Goal: Information Seeking & Learning: Learn about a topic

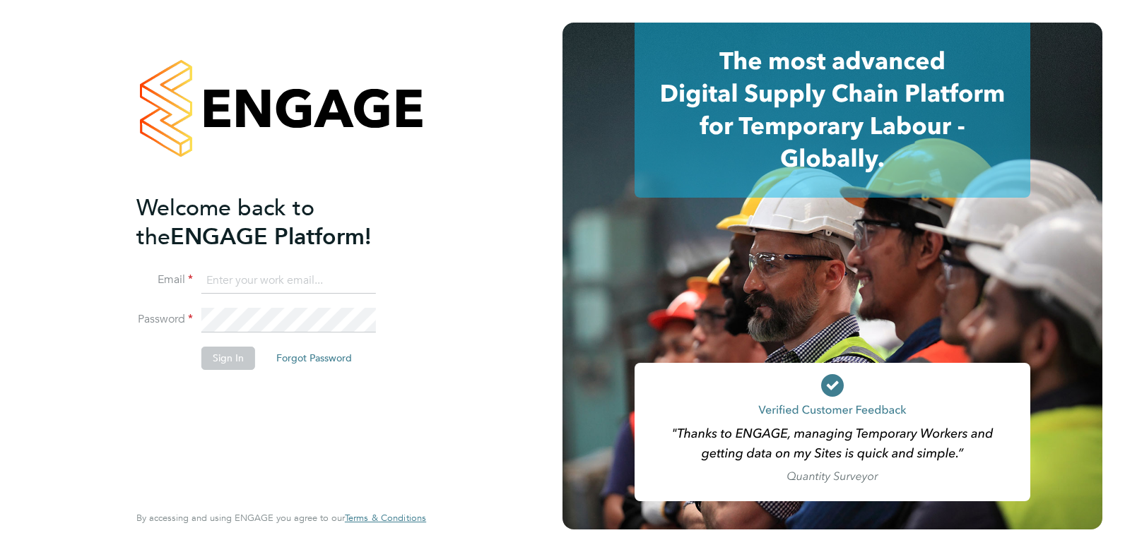
click at [293, 270] on input at bounding box center [288, 280] width 174 height 25
type input "[PERSON_NAME][EMAIL_ADDRESS][DOMAIN_NAME]"
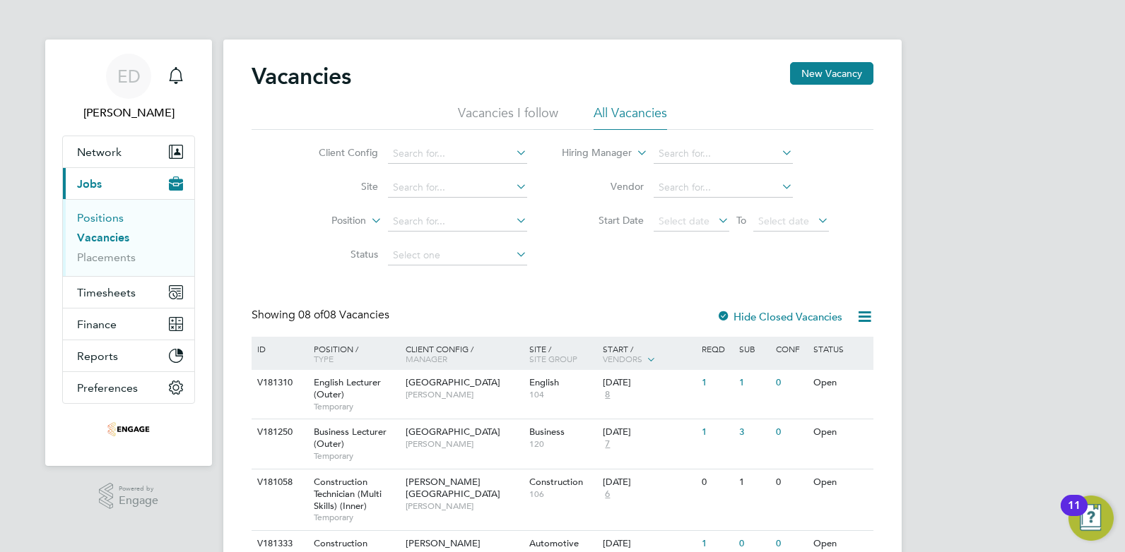
click at [102, 215] on link "Positions" at bounding box center [100, 217] width 47 height 13
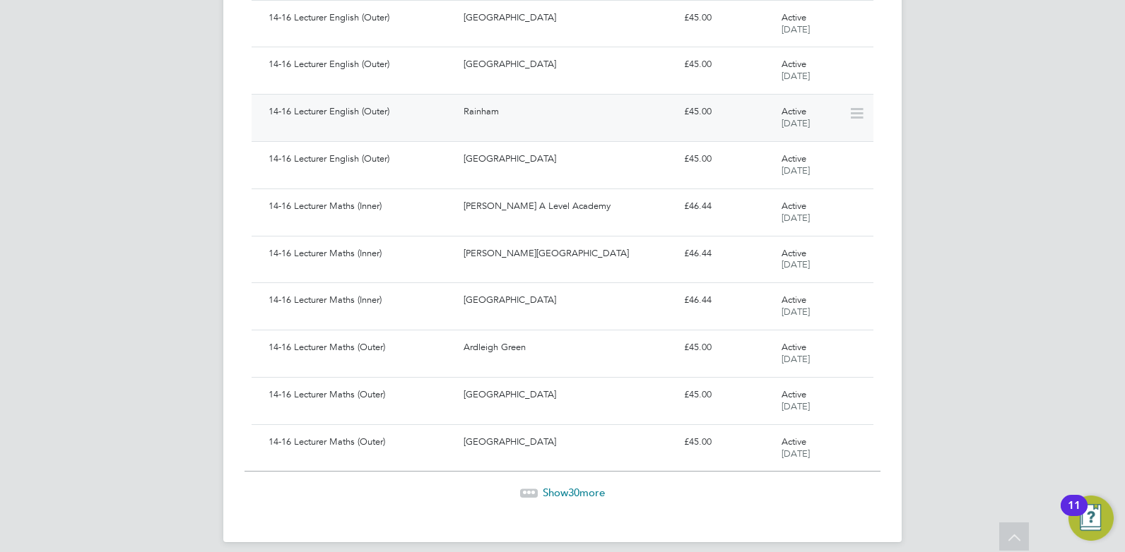
scroll to position [1214, 0]
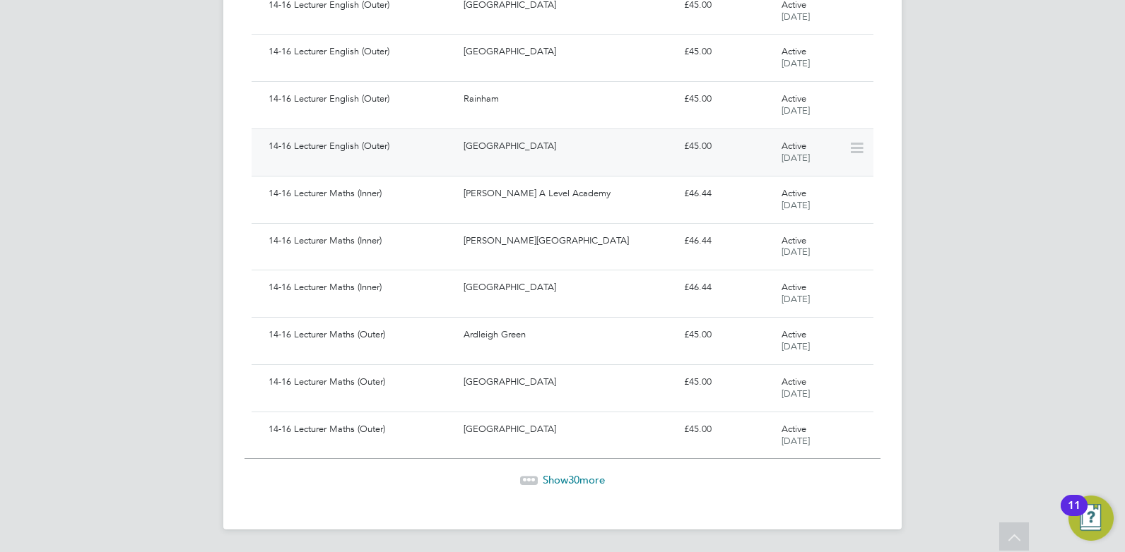
click at [434, 155] on div "14-16 Lecturer English (Outer)" at bounding box center [360, 146] width 195 height 23
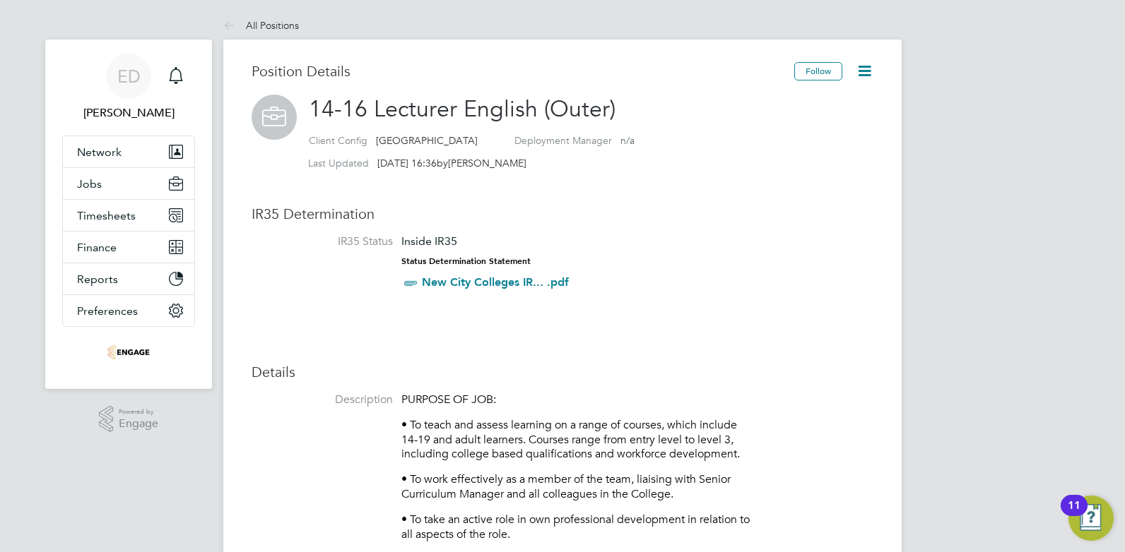
click at [871, 68] on icon at bounding box center [864, 71] width 18 height 18
click at [118, 141] on button "Network" at bounding box center [128, 151] width 131 height 31
click at [90, 194] on button "Jobs" at bounding box center [128, 183] width 131 height 31
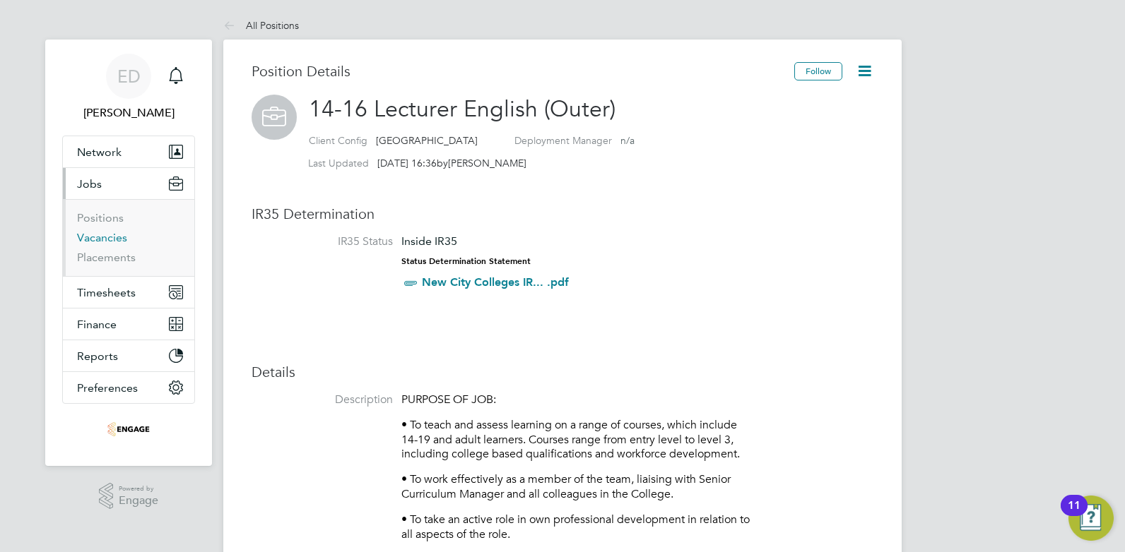
click at [94, 233] on link "Vacancies" at bounding box center [102, 237] width 50 height 13
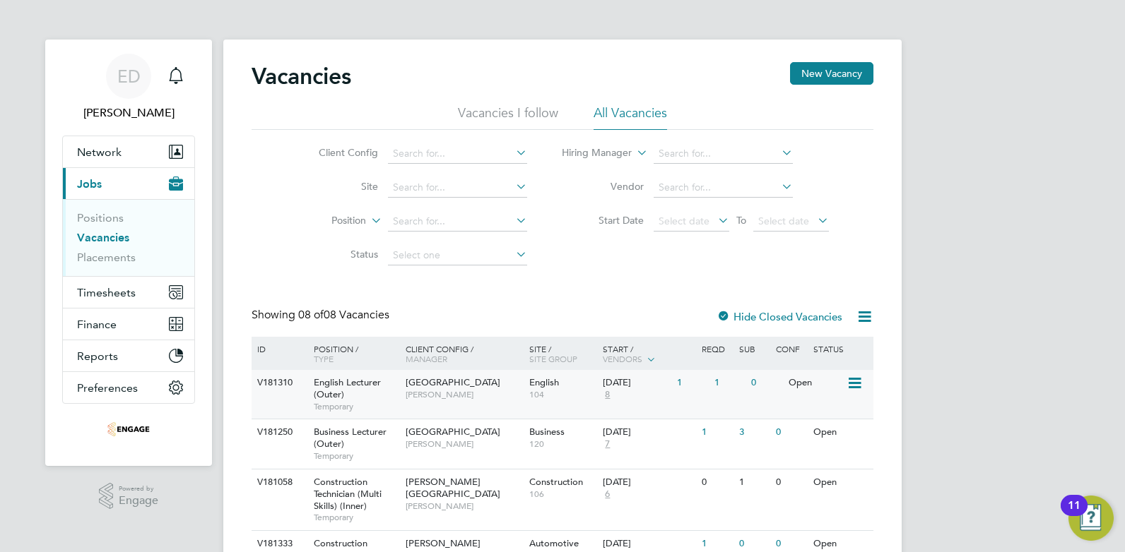
scroll to position [53, 0]
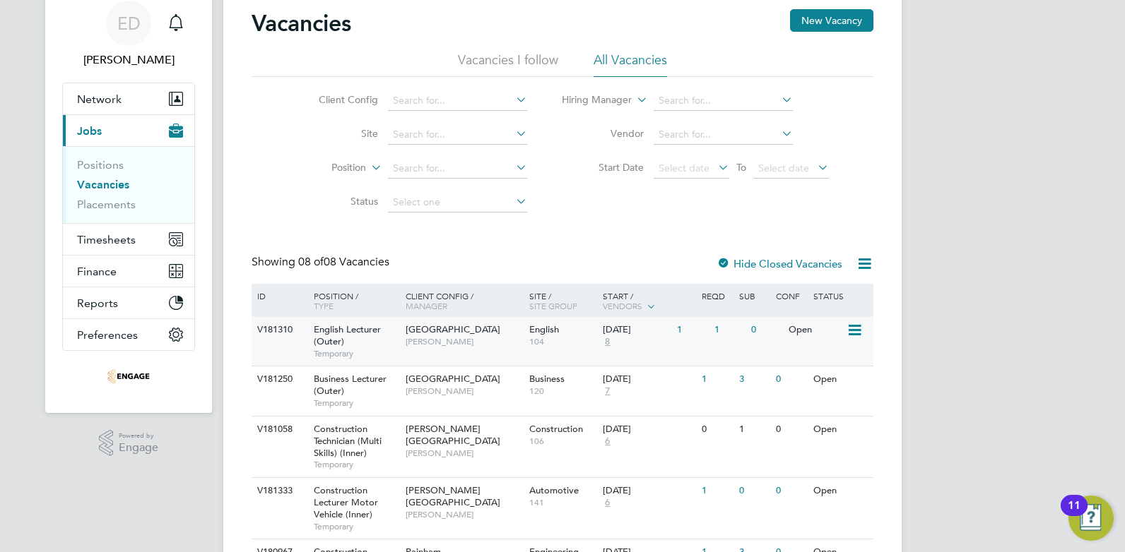
click at [840, 335] on div "Open" at bounding box center [815, 330] width 61 height 26
click at [1078, 182] on div "ED Ellie Dean Notifications Applications: Network Team Members Businesses Sites…" at bounding box center [562, 380] width 1125 height 867
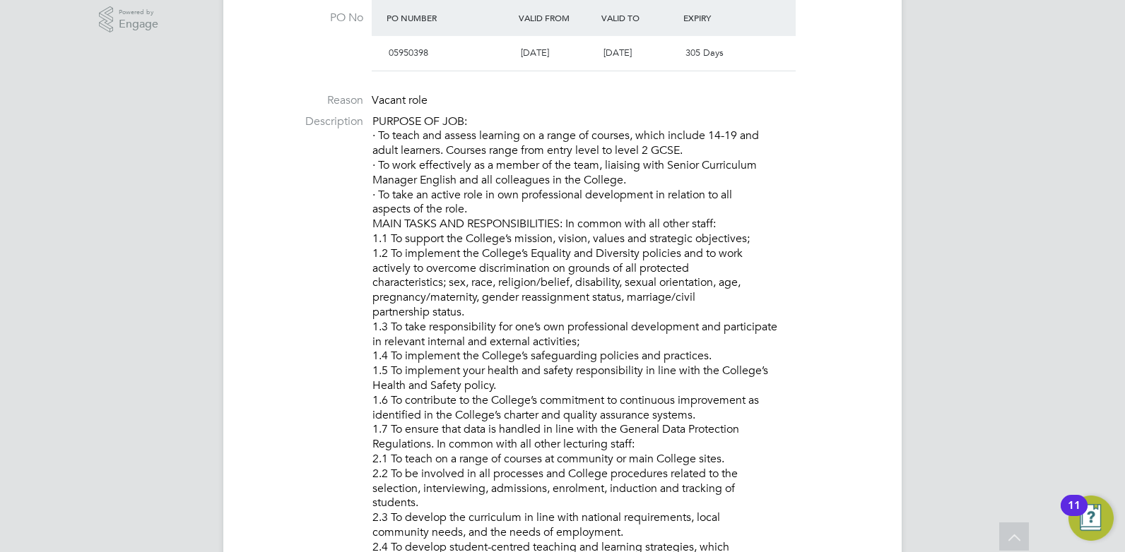
scroll to position [459, 0]
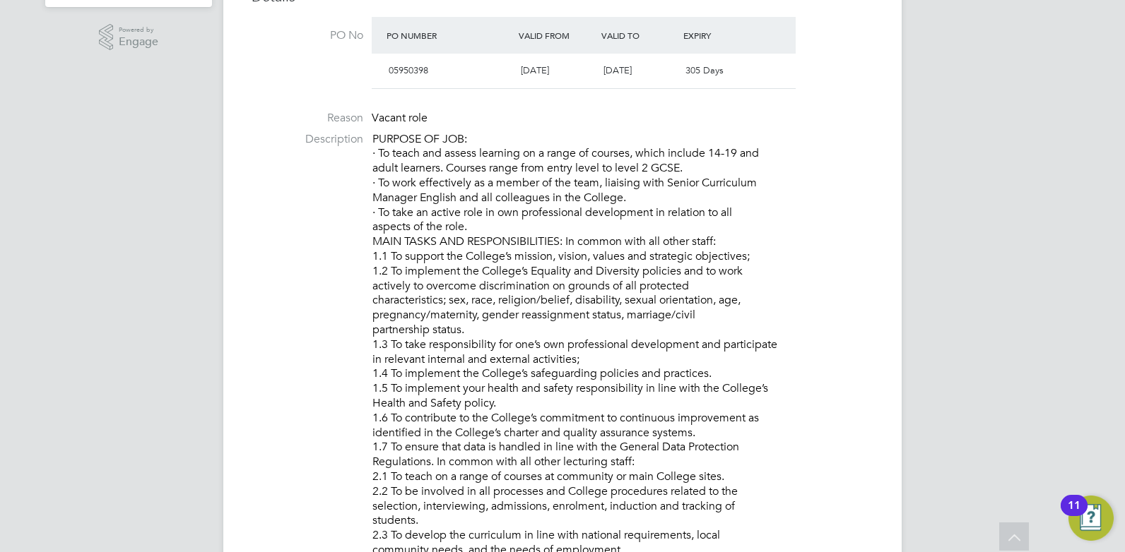
drag, startPoint x: 688, startPoint y: 169, endPoint x: 372, endPoint y: 136, distance: 318.1
copy p "PURPOSE OF JOB: · To teach and assess learning on a range of courses, which inc…"
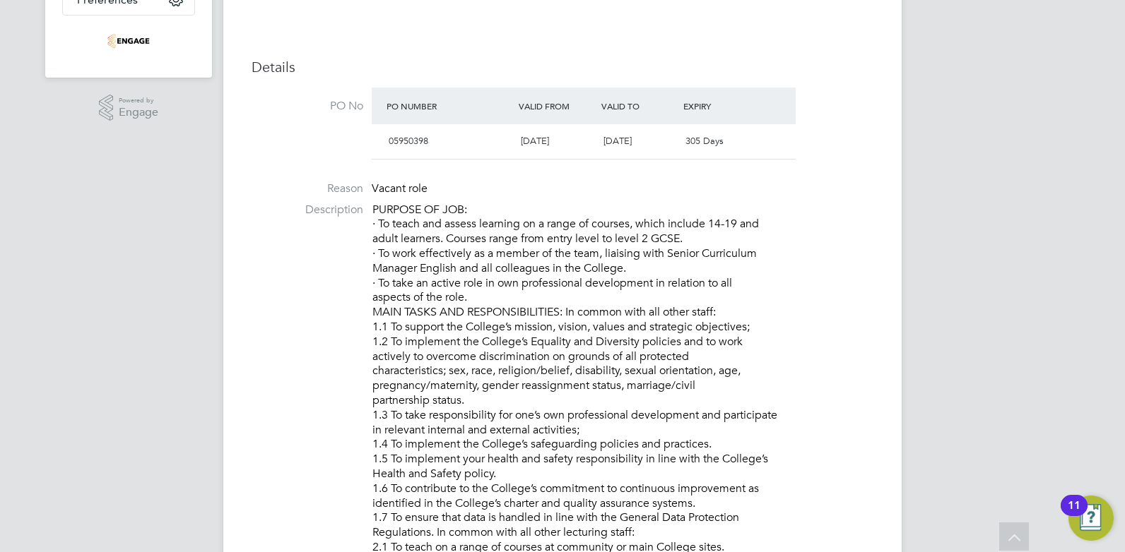
scroll to position [283, 0]
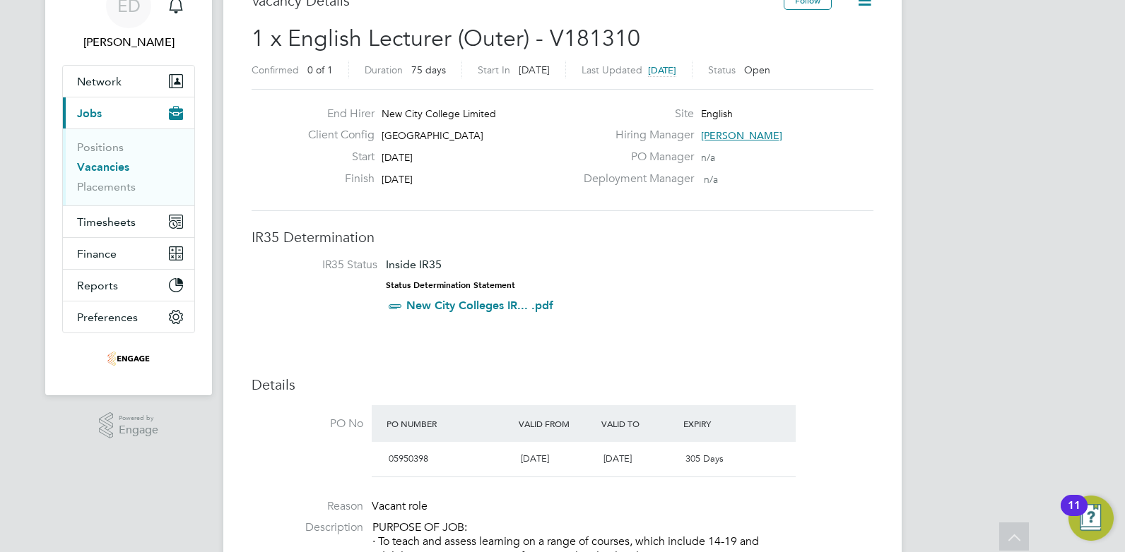
scroll to position [53, 0]
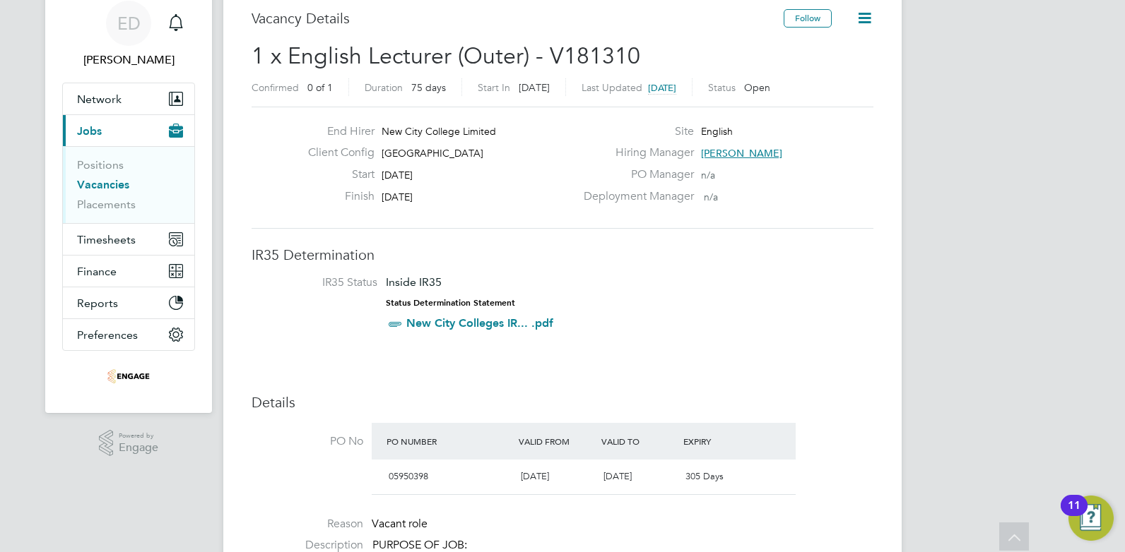
click at [477, 155] on div "Client Config Redbridge Campus" at bounding box center [436, 157] width 278 height 22
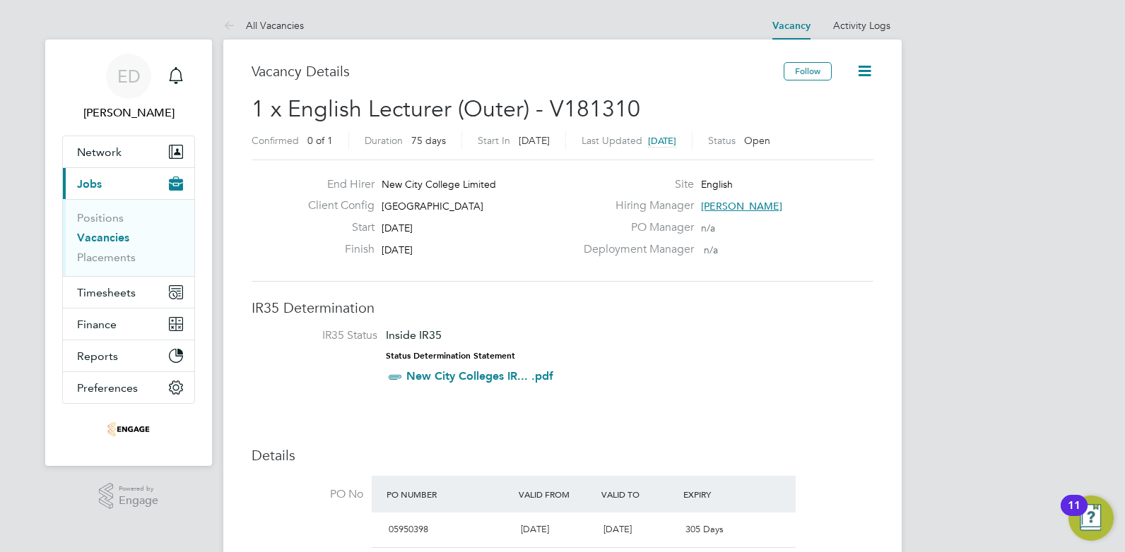
scroll to position [35, 0]
